Goal: Information Seeking & Learning: Learn about a topic

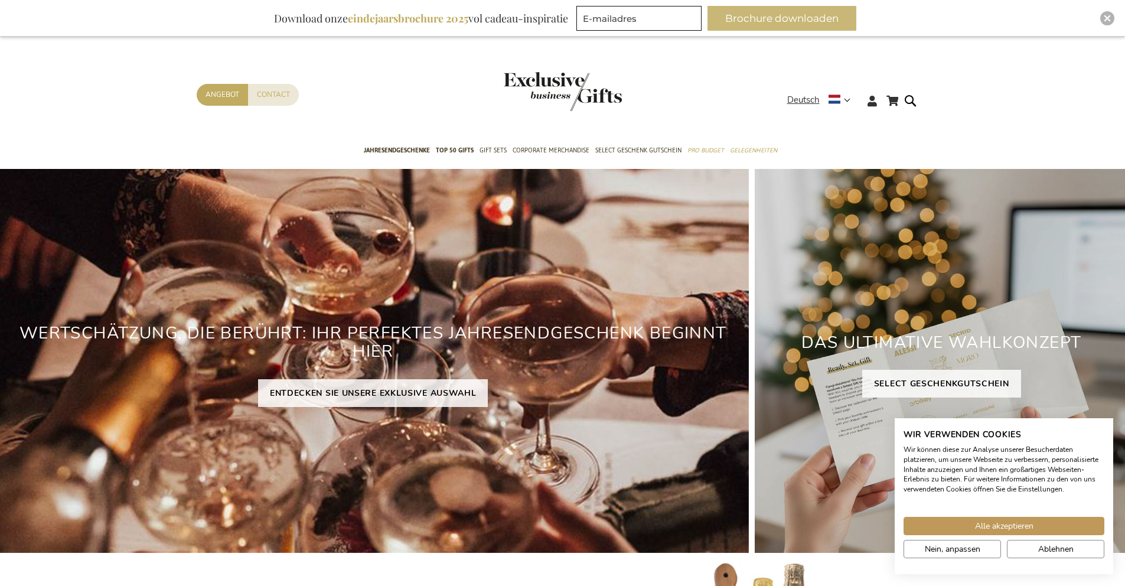
click at [803, 8] on button "Brochure downloaden" at bounding box center [781, 18] width 149 height 25
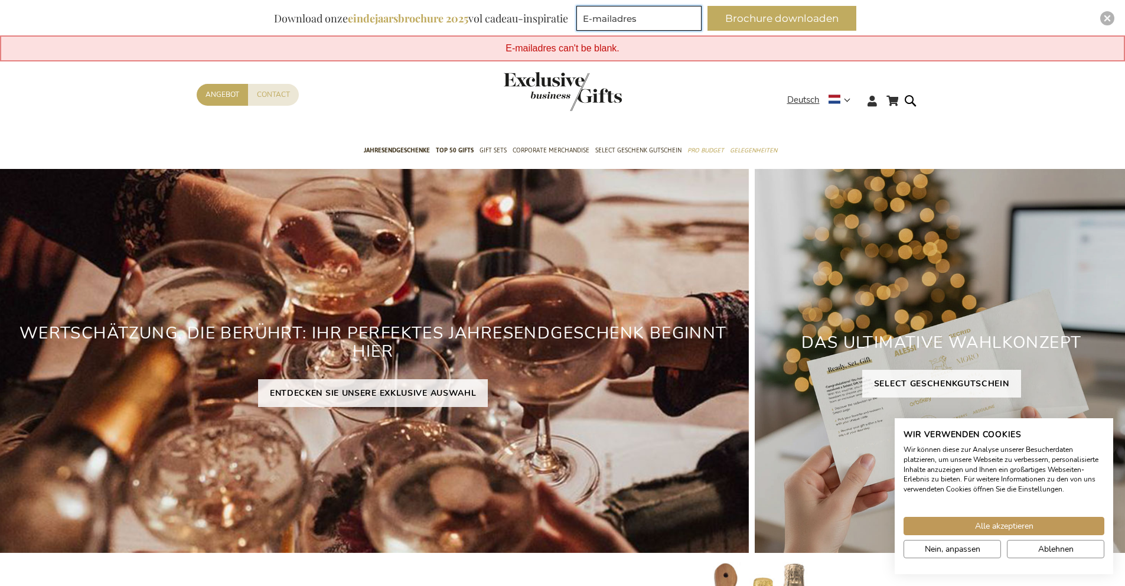
click at [640, 14] on input "E-mailadres" at bounding box center [638, 18] width 125 height 25
type input "joelle.berretty@livingstone.nl"
click at [795, 21] on button "Brochure downloaden" at bounding box center [781, 18] width 149 height 25
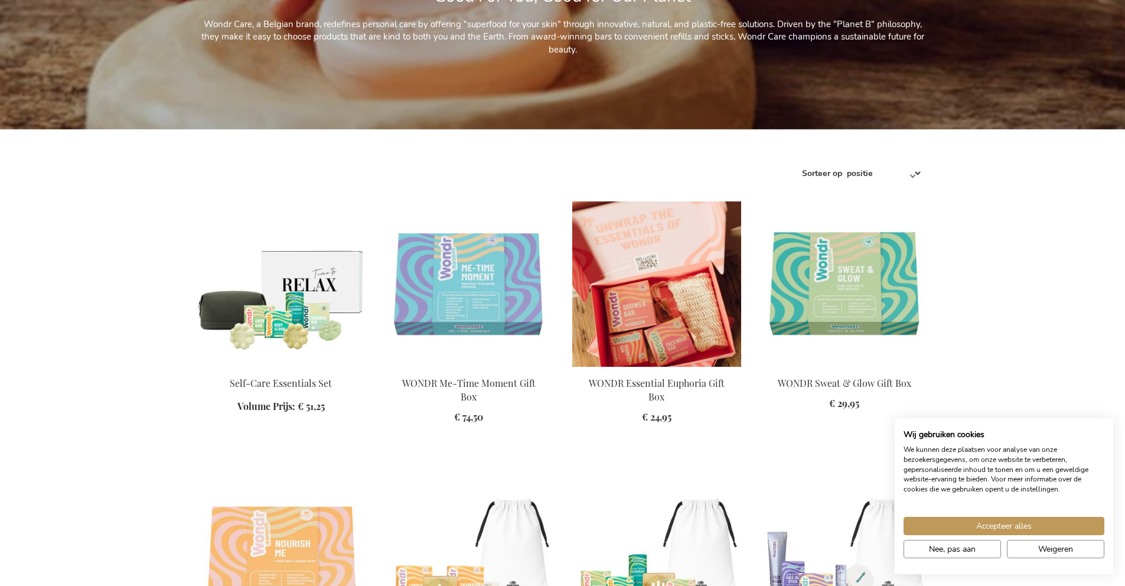
scroll to position [748, 0]
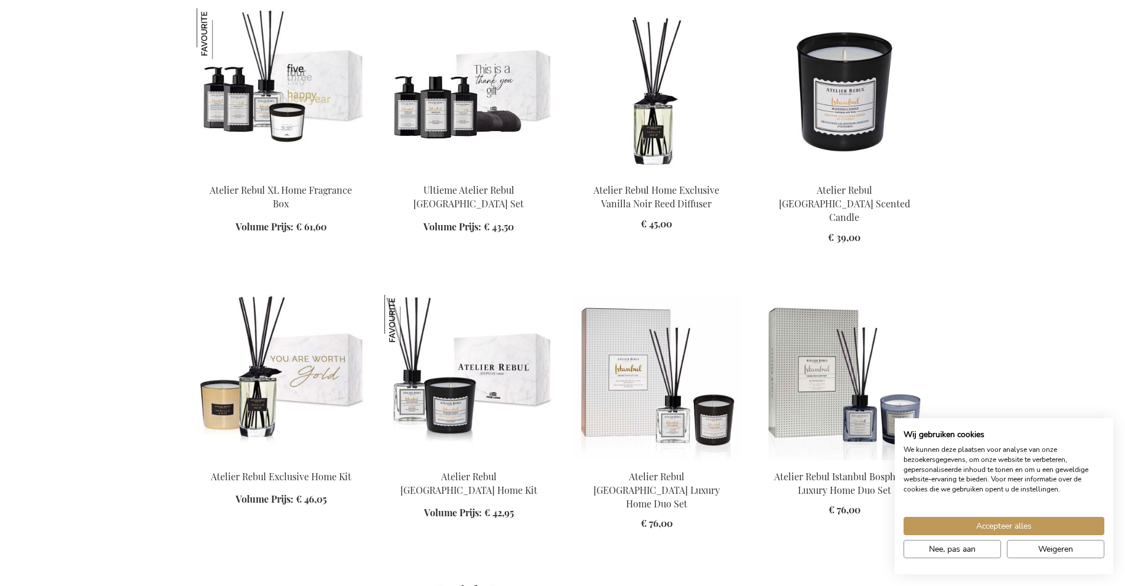
scroll to position [1136, 0]
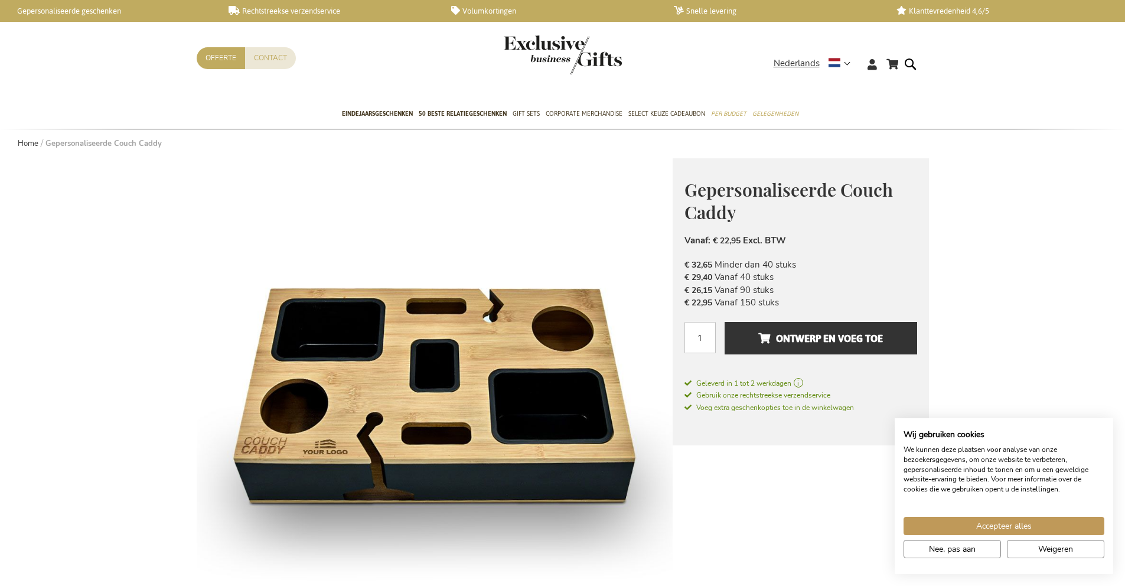
scroll to position [298, 0]
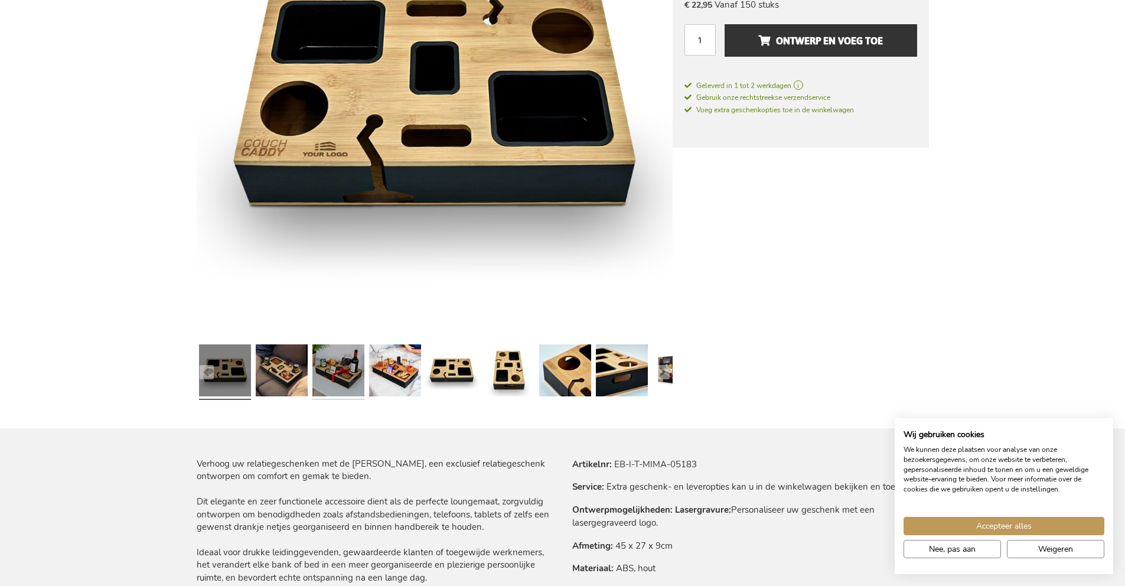
click at [335, 365] on link at bounding box center [338, 372] width 52 height 65
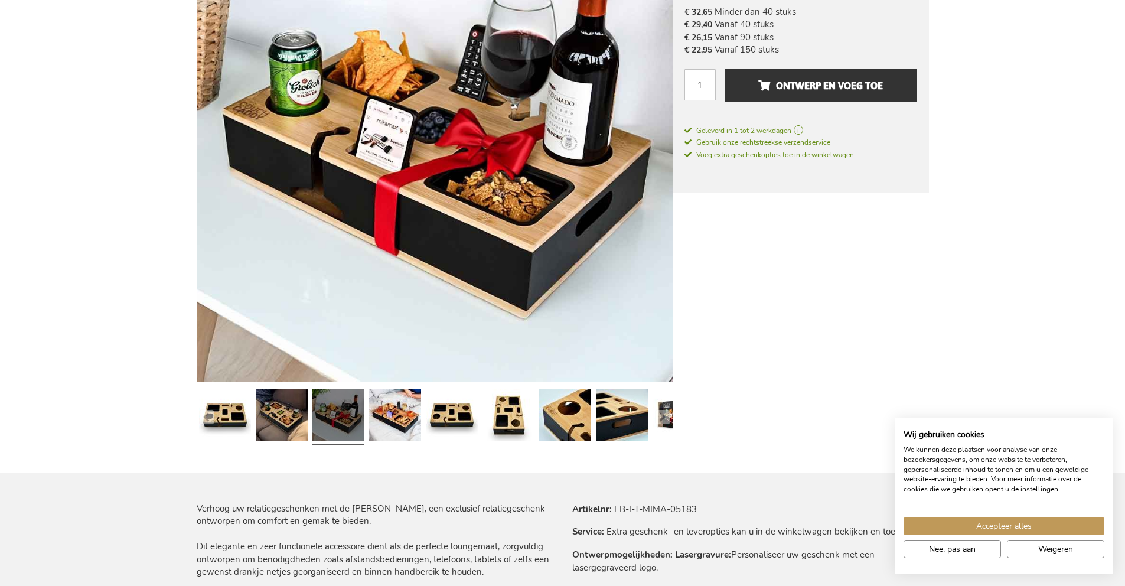
scroll to position [226, 0]
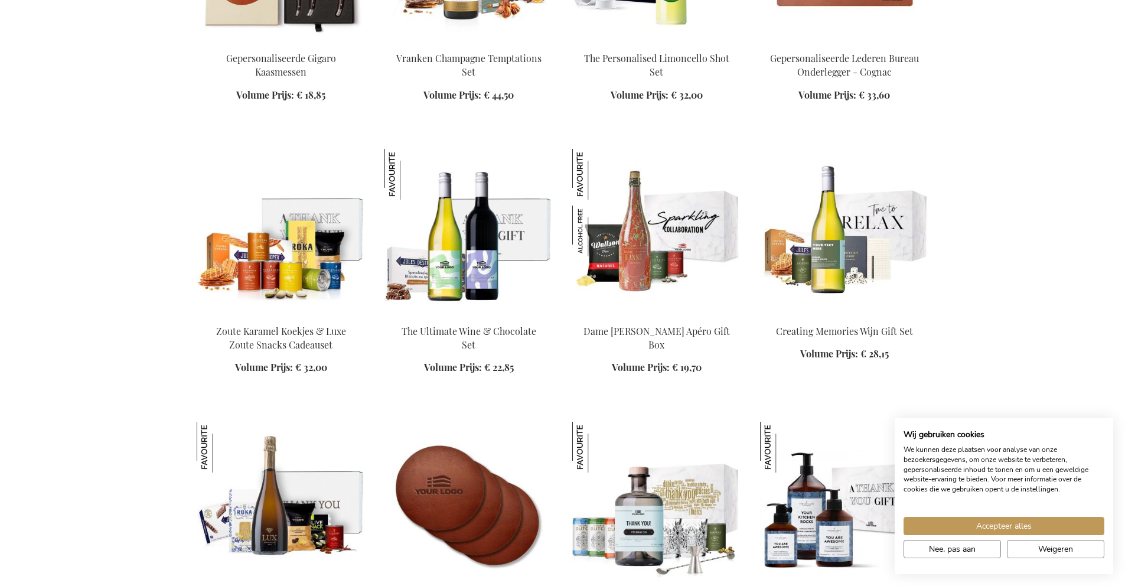
scroll to position [1573, 0]
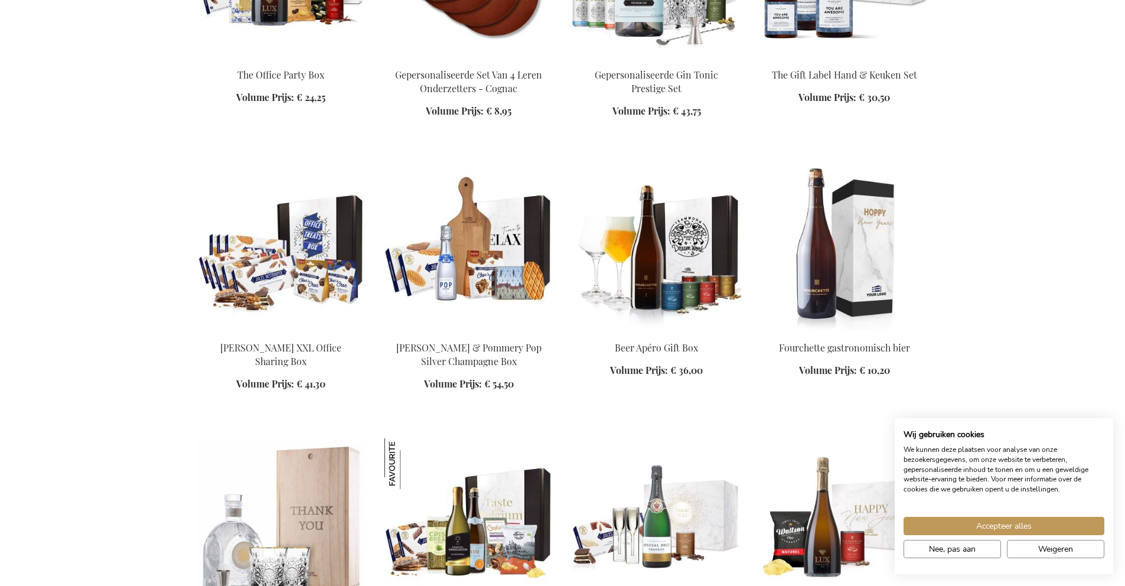
scroll to position [2277, 0]
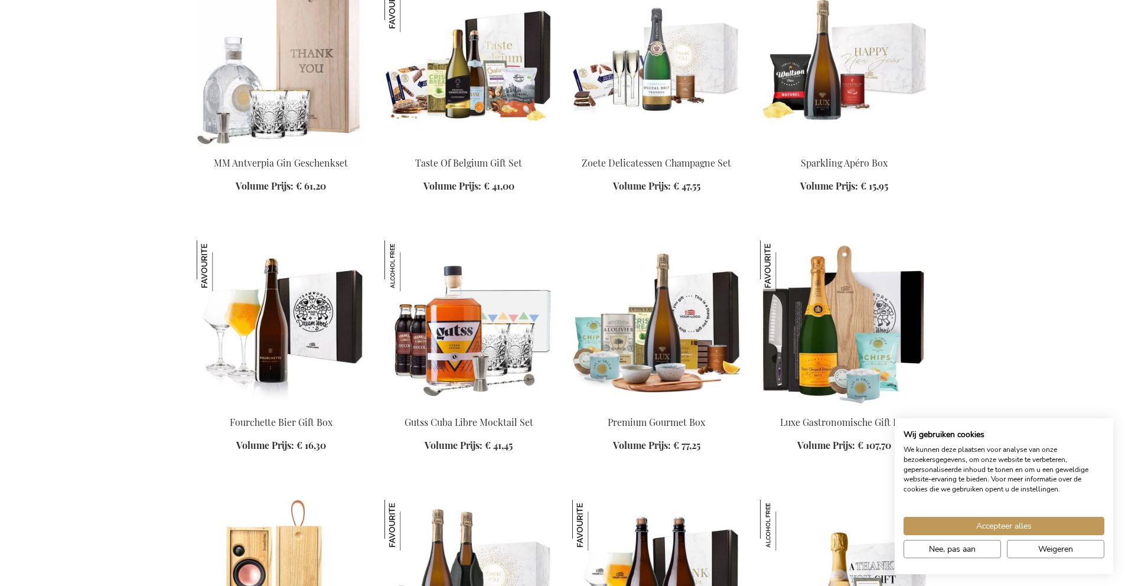
scroll to position [2569, 0]
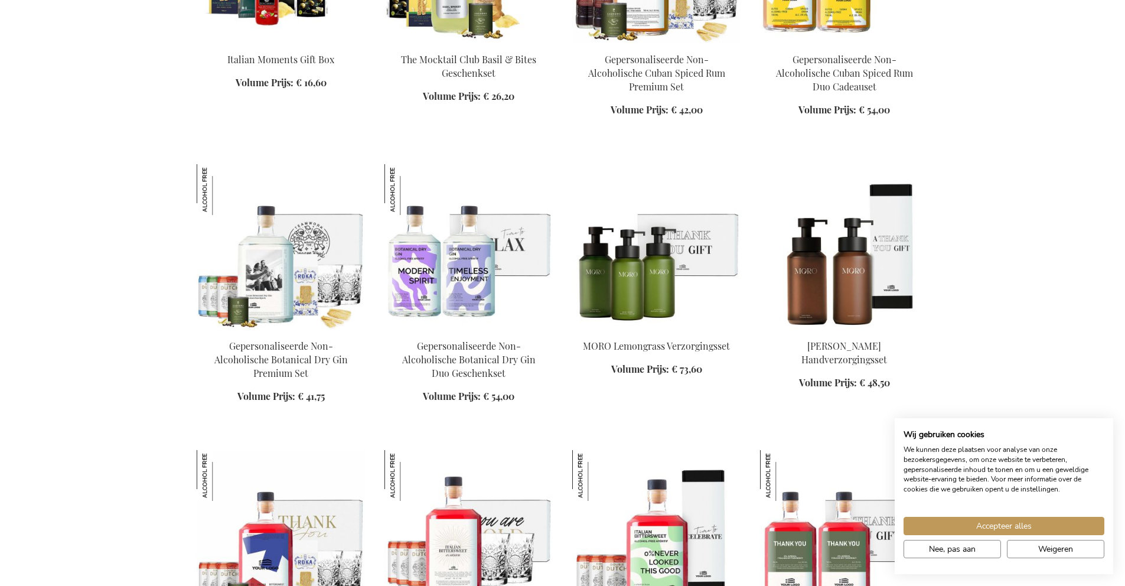
scroll to position [5079, 0]
